Goal: Transaction & Acquisition: Obtain resource

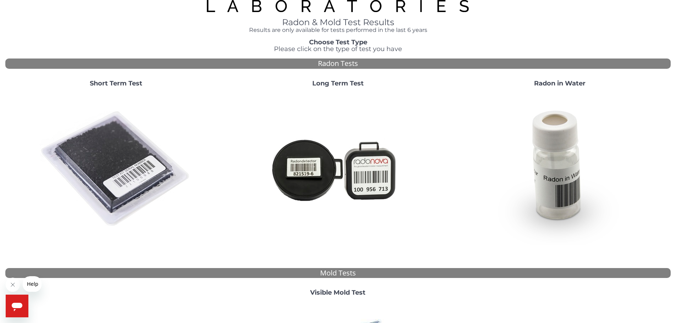
scroll to position [18, 0]
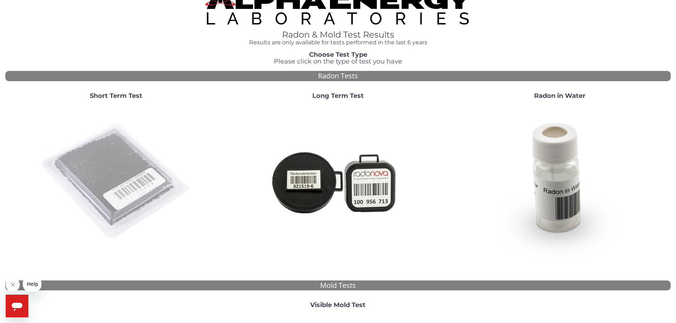
click at [116, 167] on img at bounding box center [116, 181] width 153 height 153
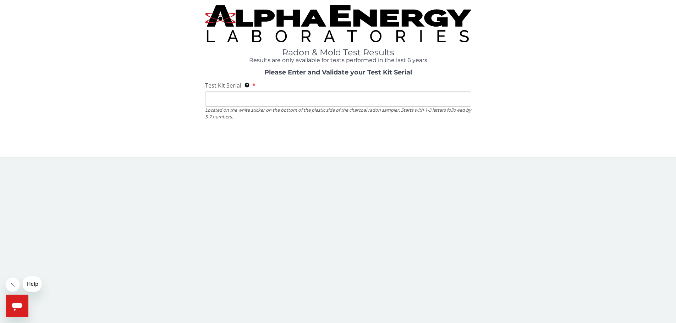
scroll to position [0, 0]
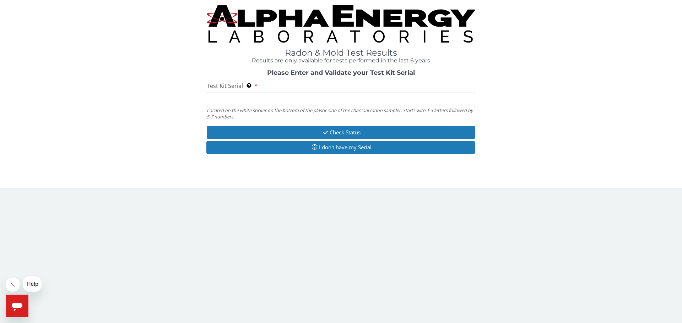
click at [226, 98] on input "Test Kit Serial Located on the white sticker on the bottom of the plastic side …" at bounding box center [341, 99] width 268 height 15
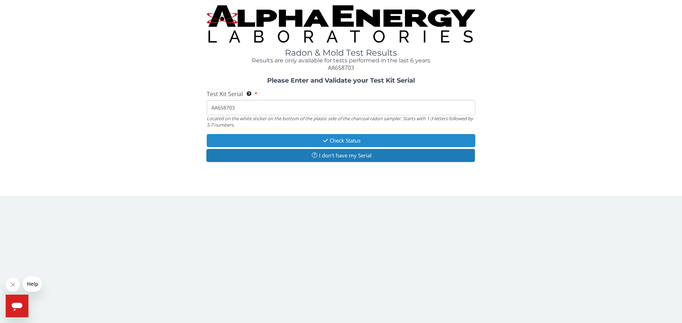
type input "AA658703"
click at [324, 142] on icon "button" at bounding box center [325, 140] width 8 height 5
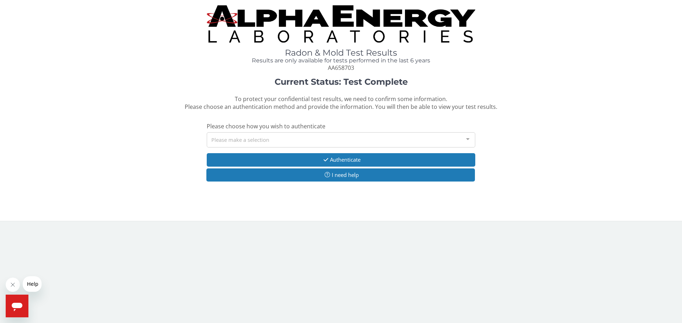
click at [467, 141] on div at bounding box center [467, 139] width 14 height 13
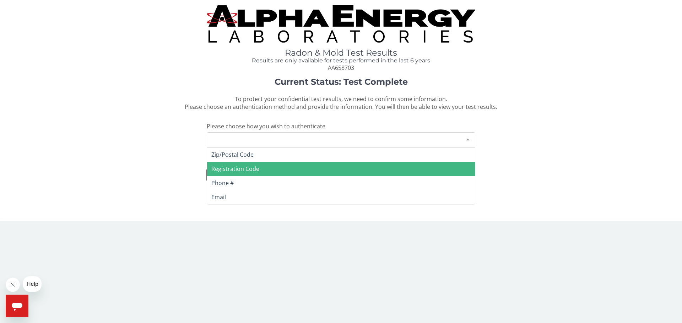
click at [255, 171] on span "Registration Code" at bounding box center [235, 169] width 48 height 8
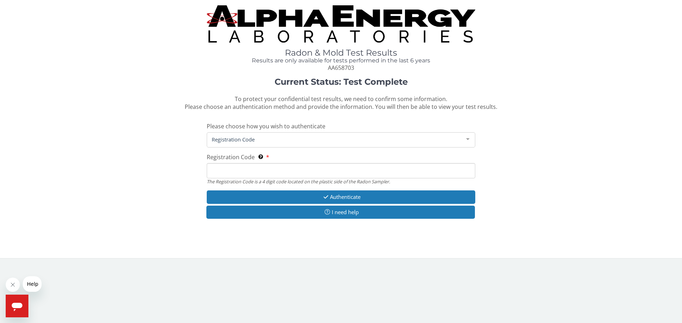
click at [257, 172] on input "Registration Code The Registration Code is a 4 digit code located on the plasti…" at bounding box center [341, 170] width 268 height 15
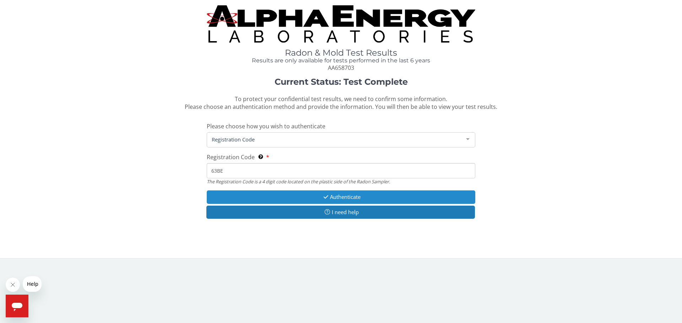
type input "63BE"
click at [338, 197] on button "Authenticate" at bounding box center [341, 197] width 268 height 13
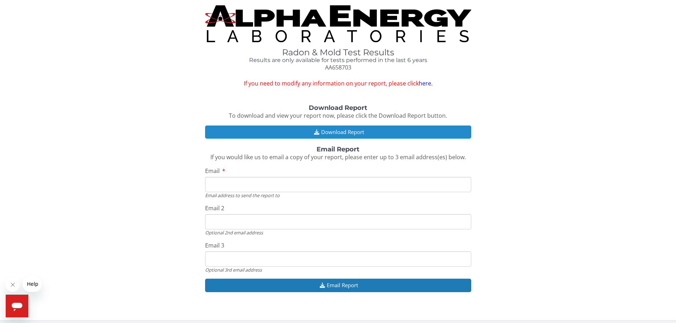
click at [325, 131] on button "Download Report" at bounding box center [338, 132] width 266 height 13
